Goal: Subscribe to service/newsletter

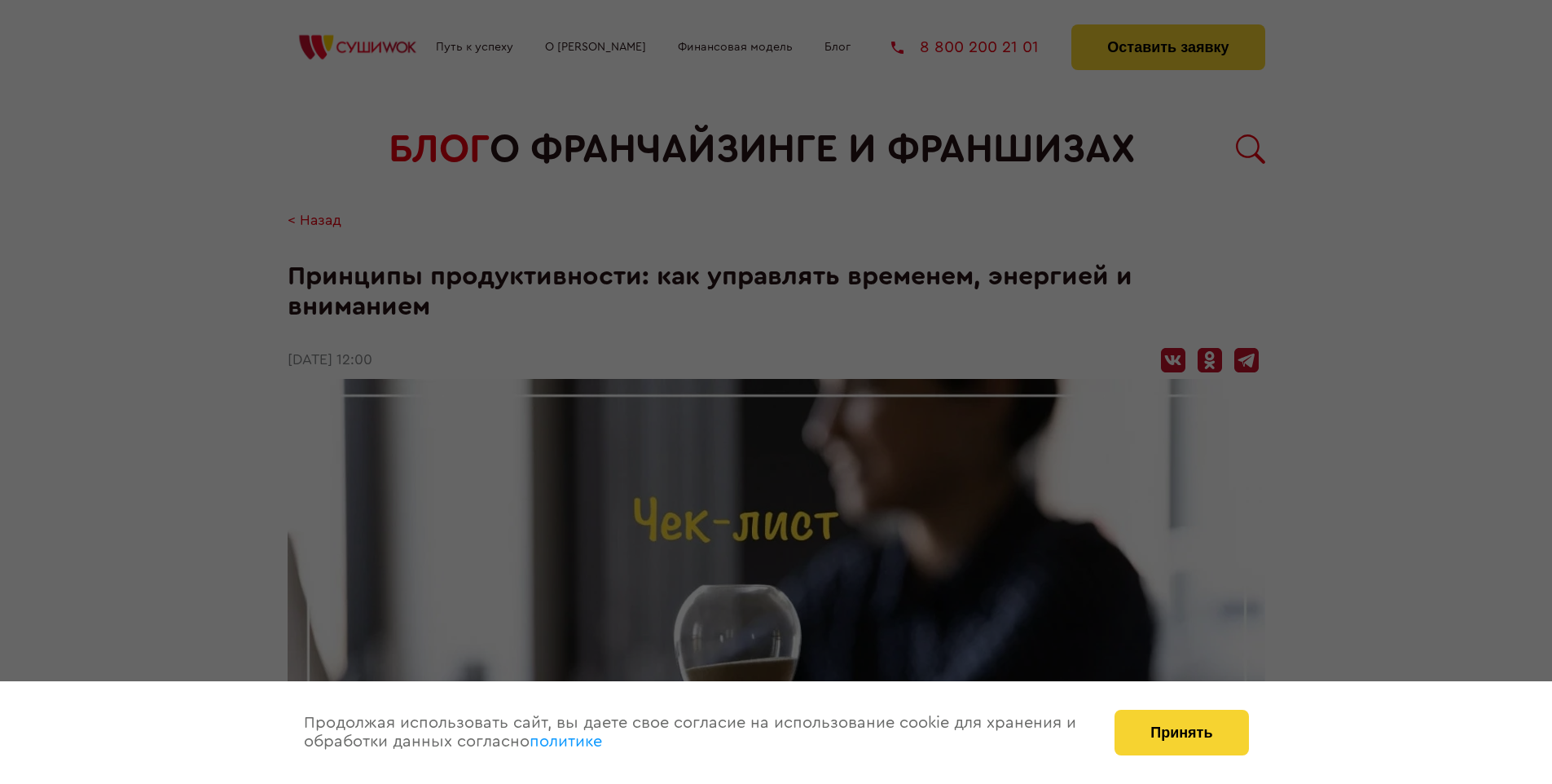
scroll to position [2116, 0]
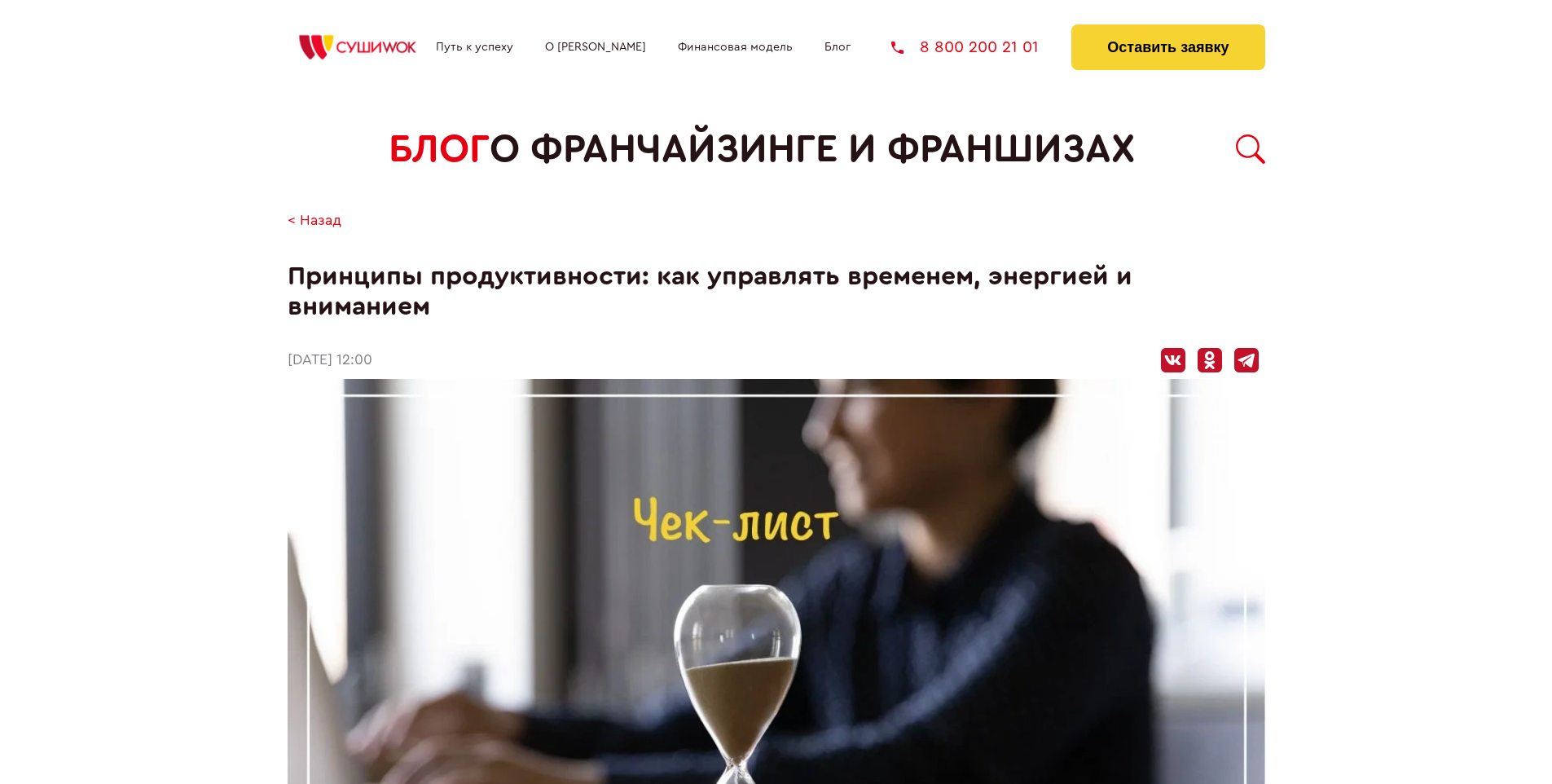
scroll to position [2116, 0]
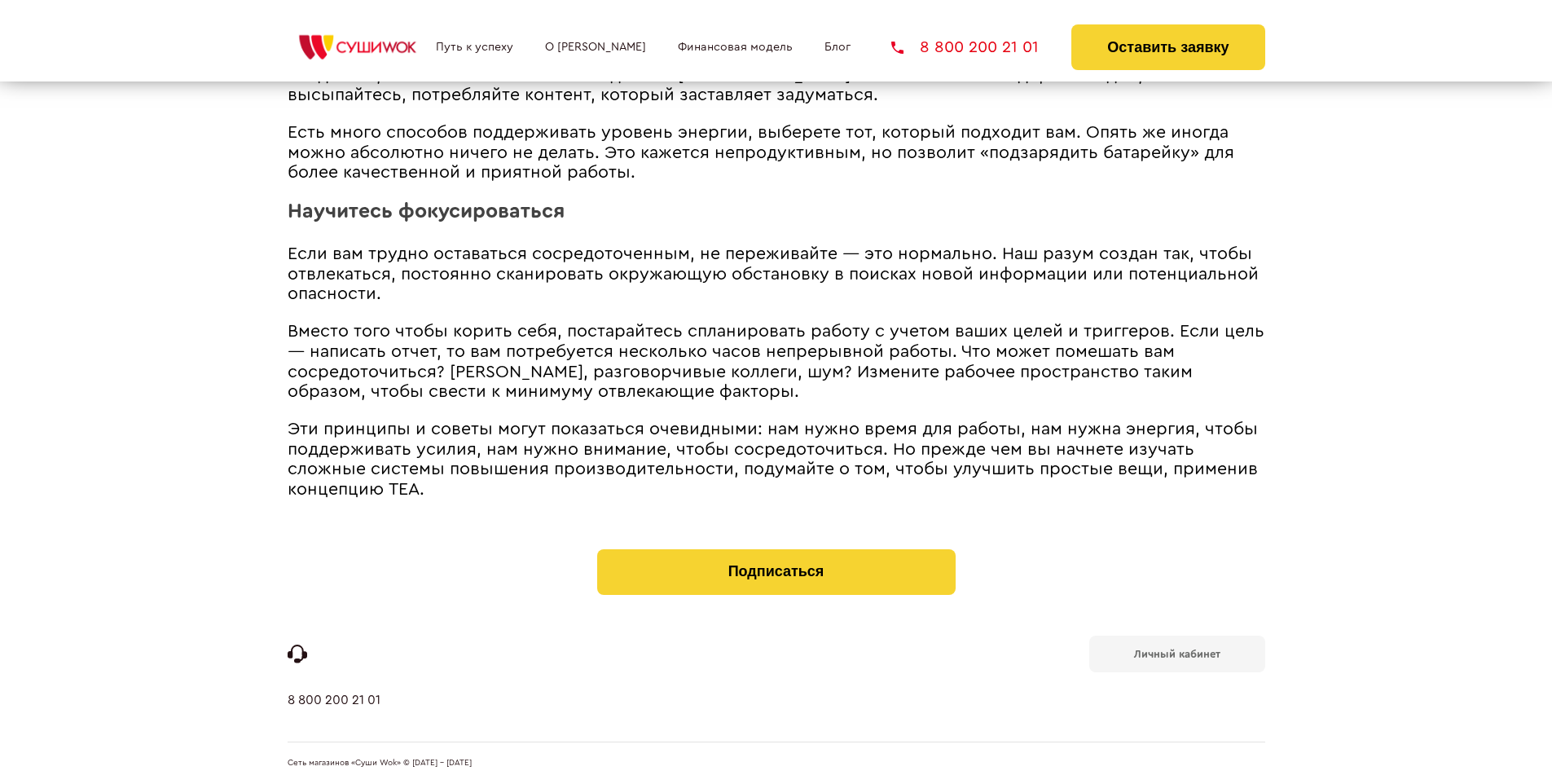
click at [1176, 652] on b "Личный кабинет" at bounding box center [1176, 653] width 87 height 11
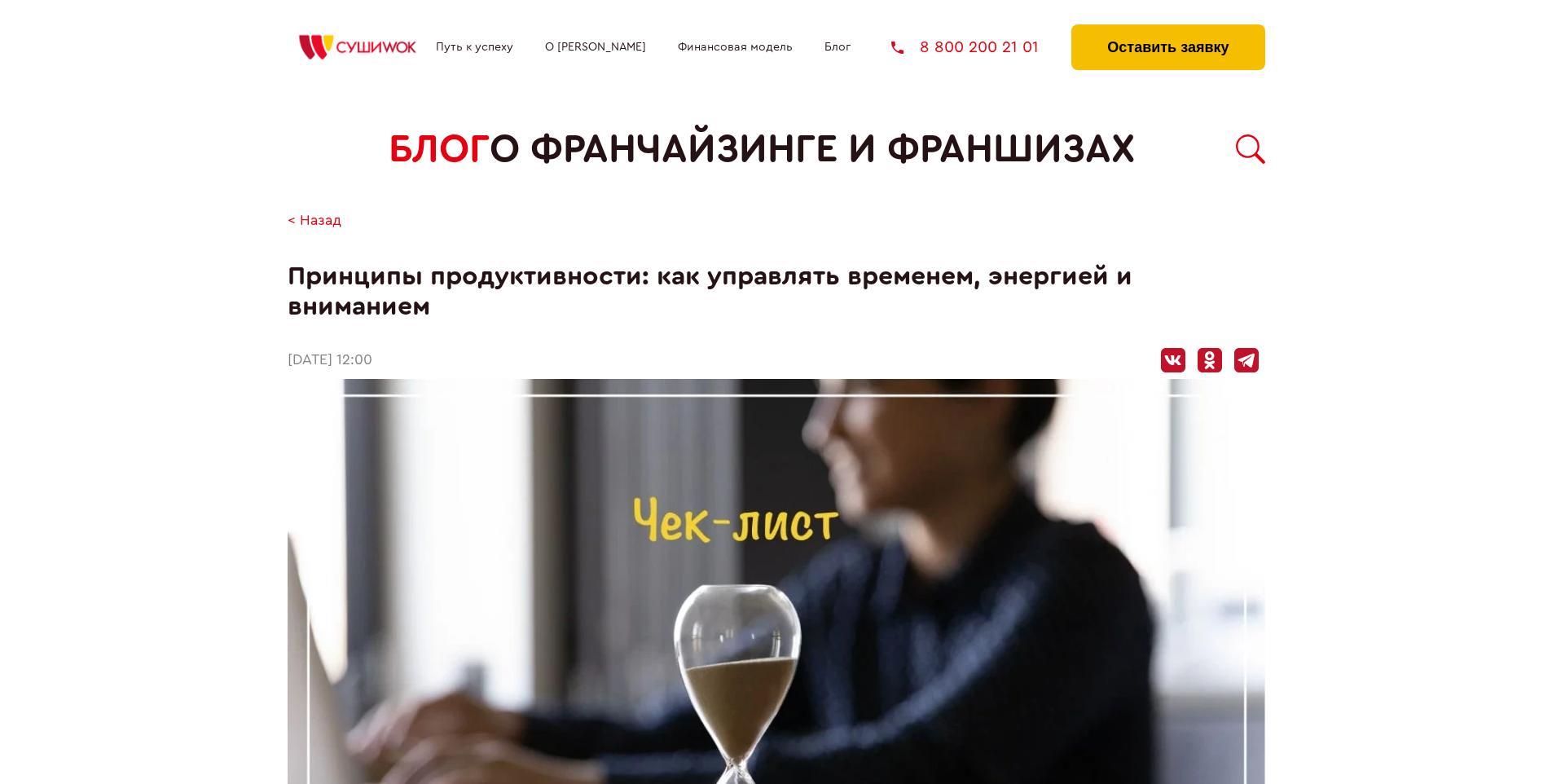
click at [1167, 29] on button "Оставить заявку" at bounding box center [1167, 47] width 193 height 45
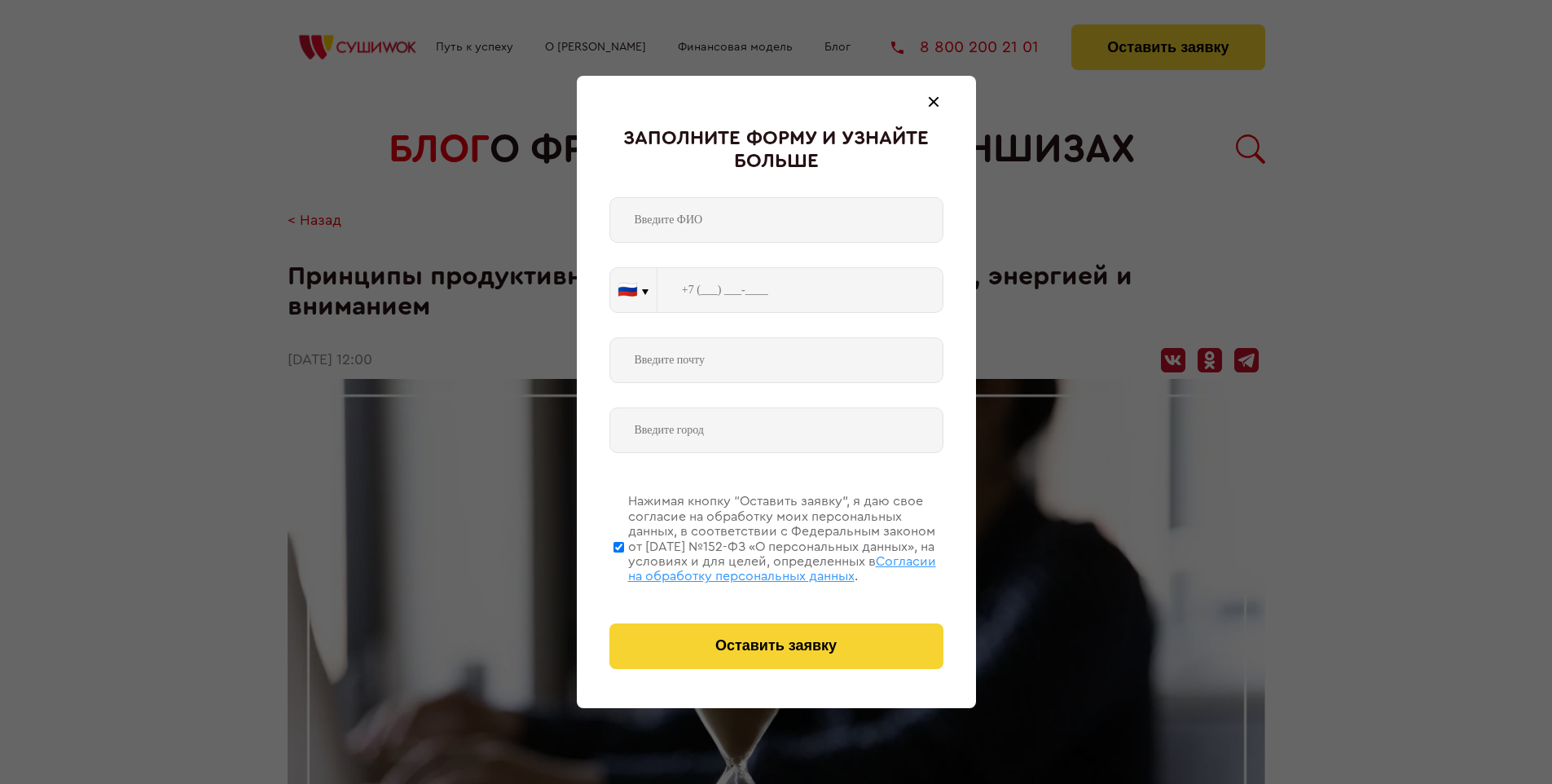
click at [755, 566] on span "Согласии на обработку персональных данных" at bounding box center [782, 568] width 308 height 28
click at [624, 566] on input "Нажимая кнопку “Оставить заявку”, я даю свое согласие на обработку моих персона…" at bounding box center [618, 547] width 11 height 131
checkbox input "false"
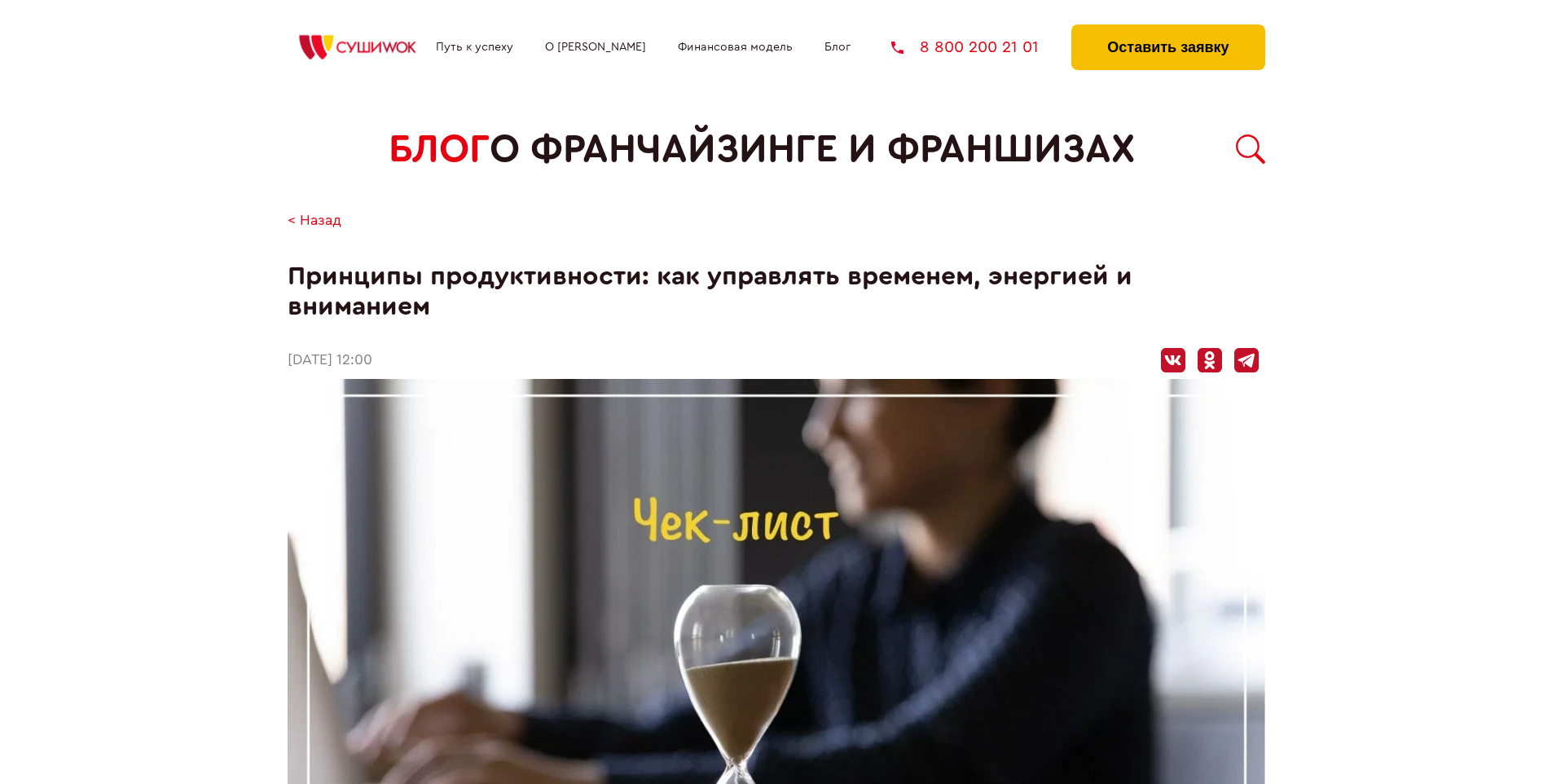
click at [1167, 29] on button "Оставить заявку" at bounding box center [1167, 47] width 193 height 45
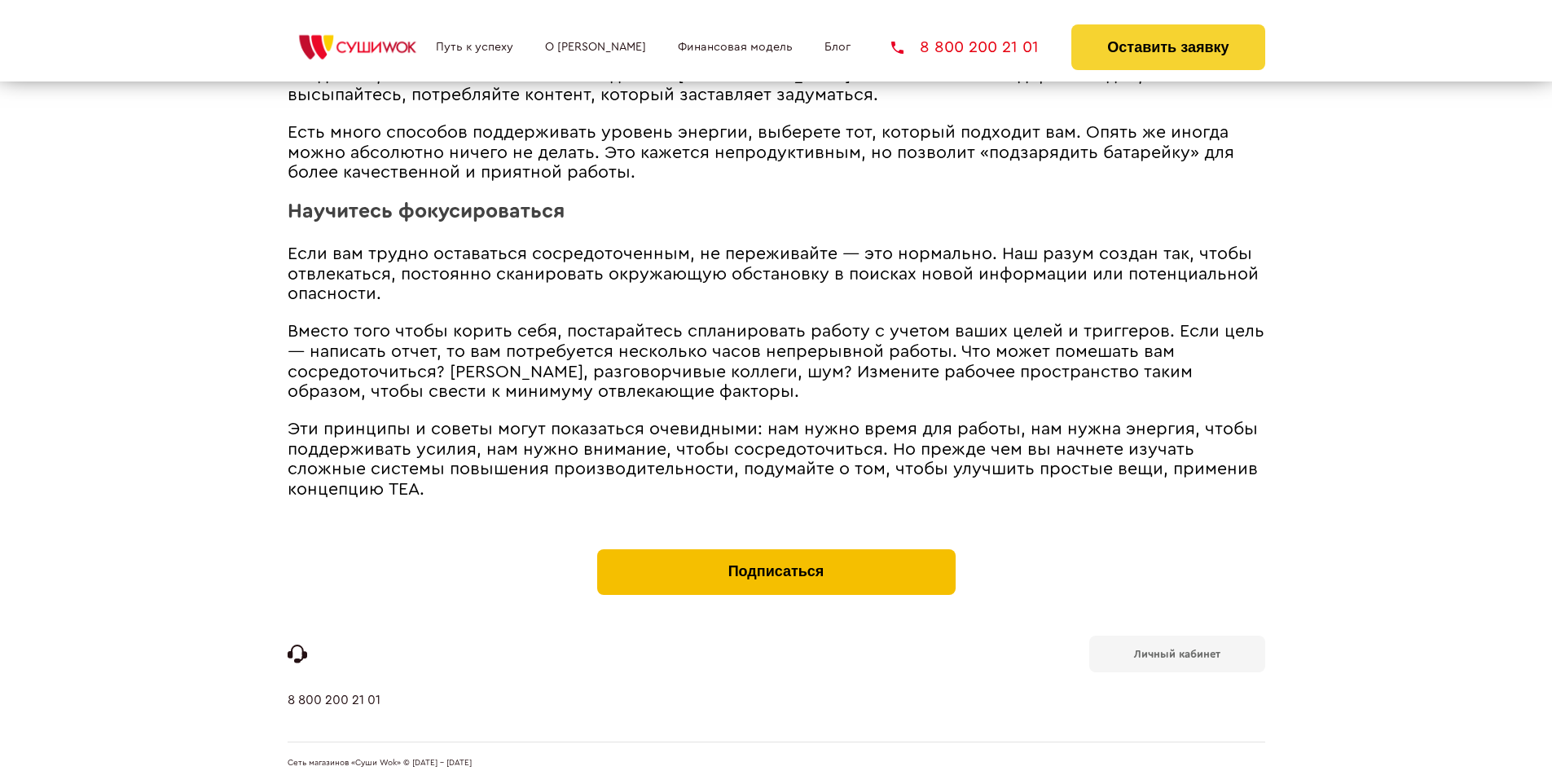
click at [776, 552] on button "Подписаться" at bounding box center [776, 572] width 359 height 45
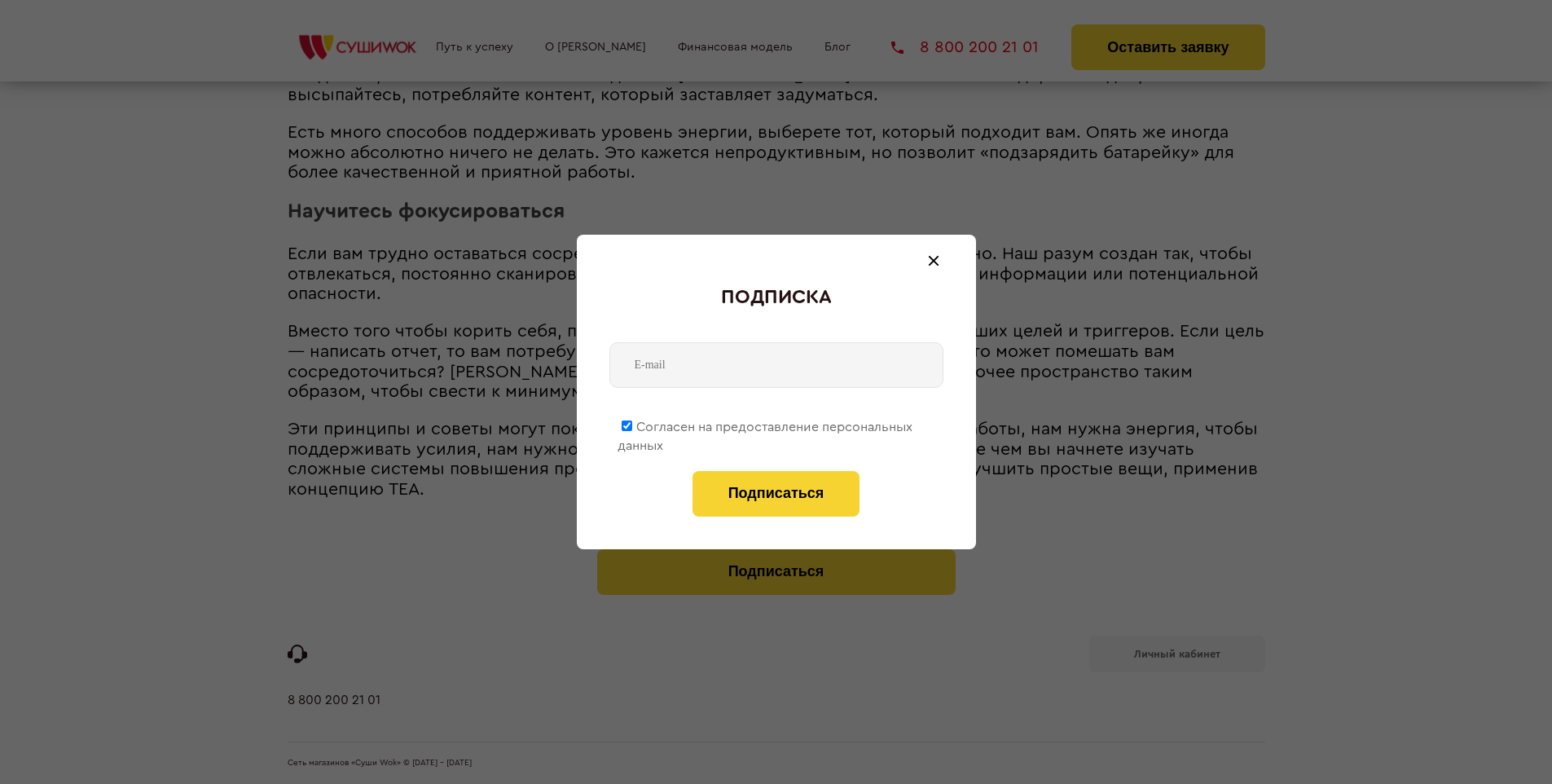
click at [765, 424] on span "Согласен на предоставление персональных данных" at bounding box center [765, 436] width 295 height 32
click at [632, 424] on input "Согласен на предоставление персональных данных" at bounding box center [627, 425] width 11 height 11
checkbox input "false"
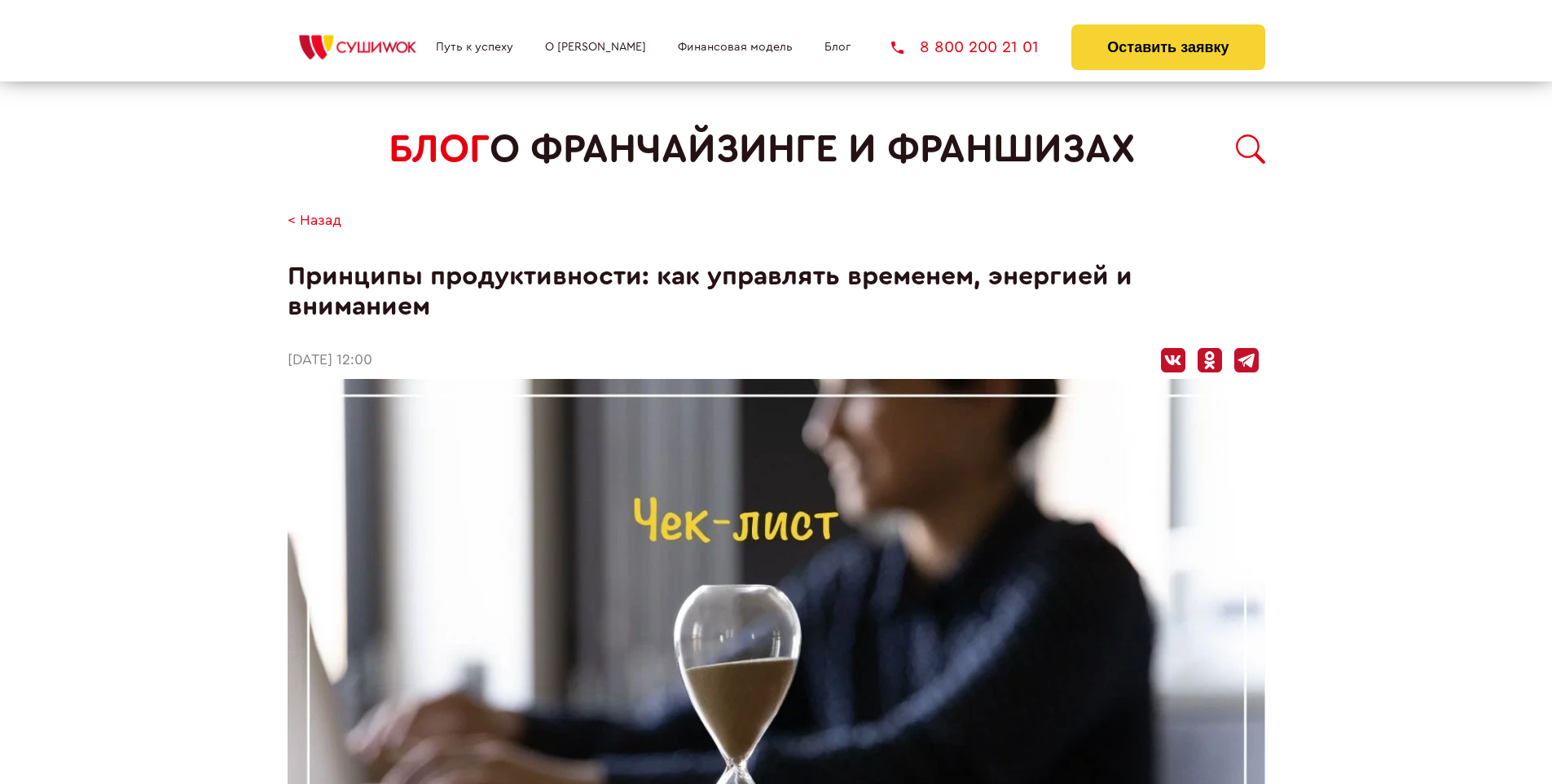
scroll to position [2116, 0]
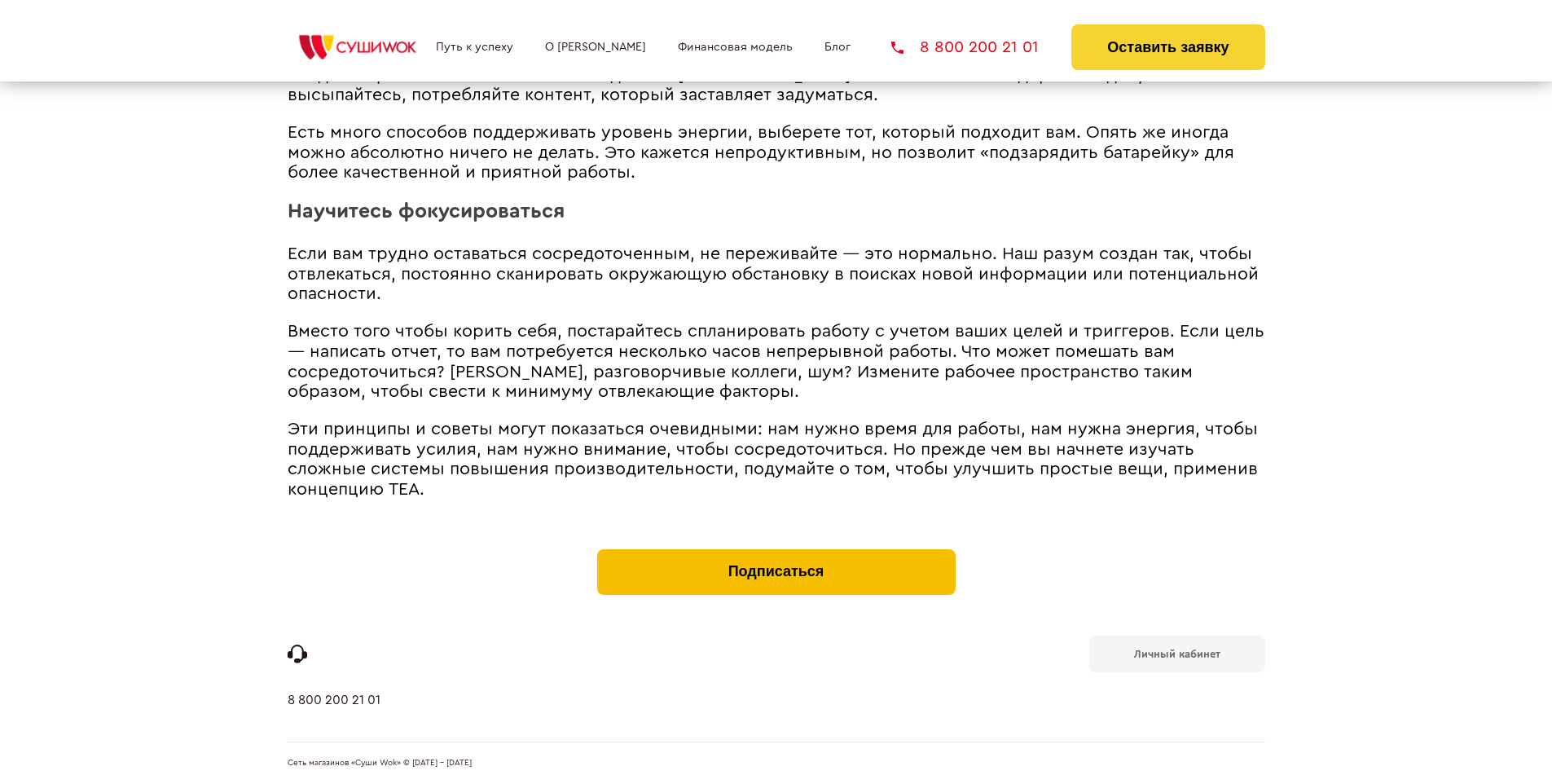
click at [776, 552] on button "Подписаться" at bounding box center [776, 572] width 359 height 45
